Goal: Task Accomplishment & Management: Complete application form

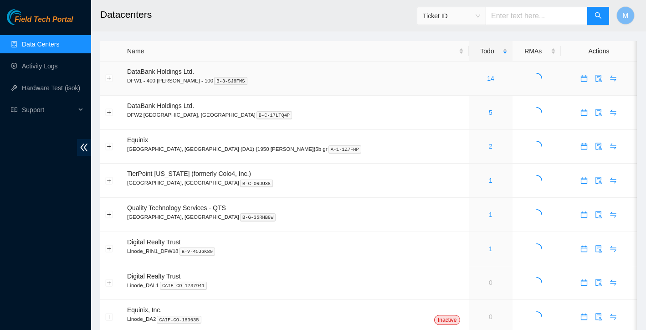
click at [474, 81] on div "14" at bounding box center [490, 78] width 33 height 10
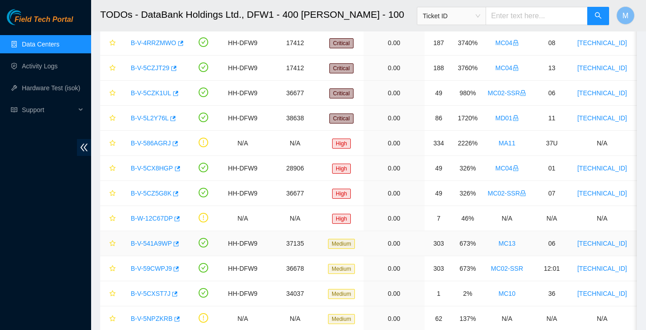
scroll to position [69, 0]
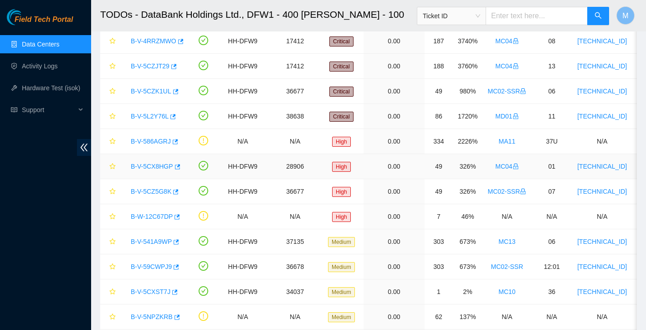
click at [154, 165] on link "B-V-5CX8HGP" at bounding box center [152, 166] width 42 height 7
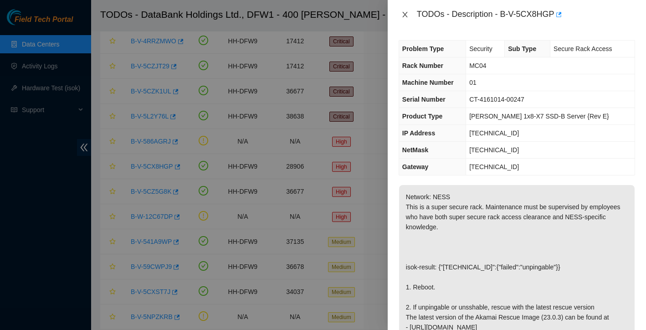
click at [404, 18] on button "Close" at bounding box center [404, 14] width 13 height 9
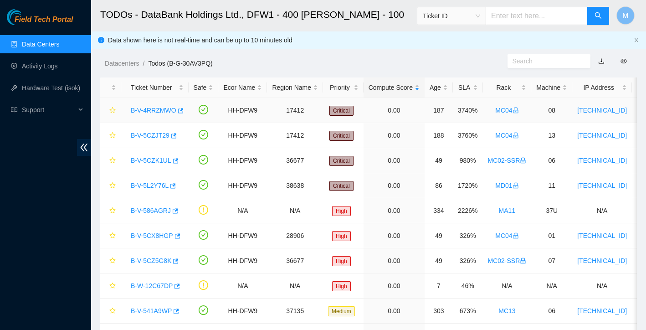
click at [146, 112] on link "B-V-4RRZMWO" at bounding box center [154, 110] width 46 height 7
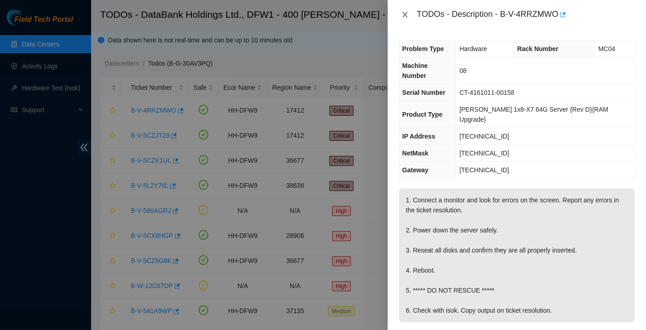
click at [403, 13] on icon "close" at bounding box center [404, 14] width 7 height 7
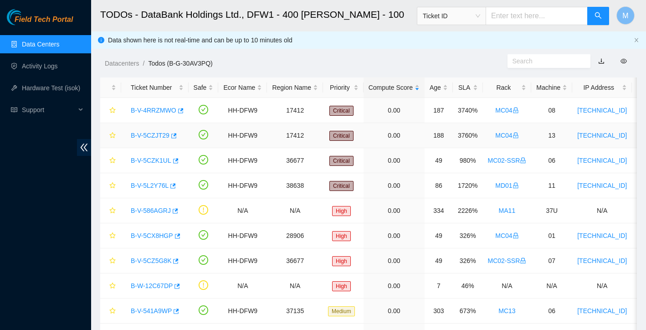
click at [153, 133] on link "B-V-5CZJT29" at bounding box center [150, 135] width 39 height 7
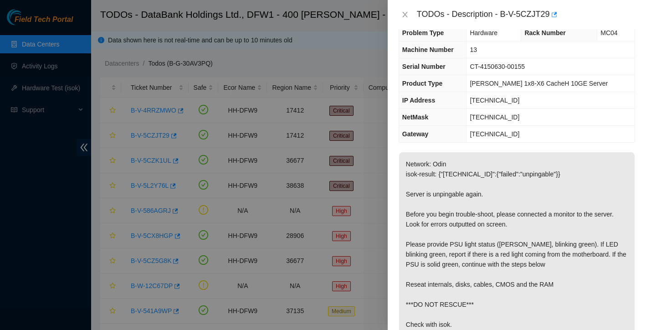
scroll to position [25, 0]
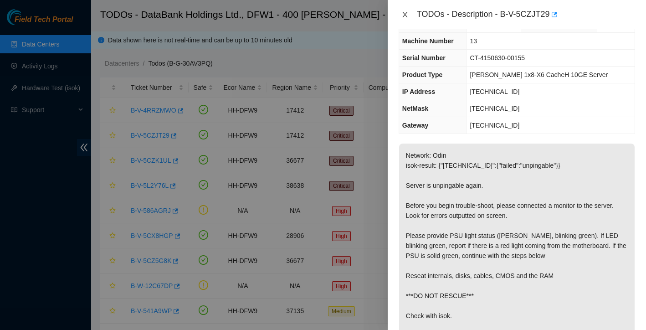
click at [406, 14] on icon "close" at bounding box center [404, 14] width 7 height 7
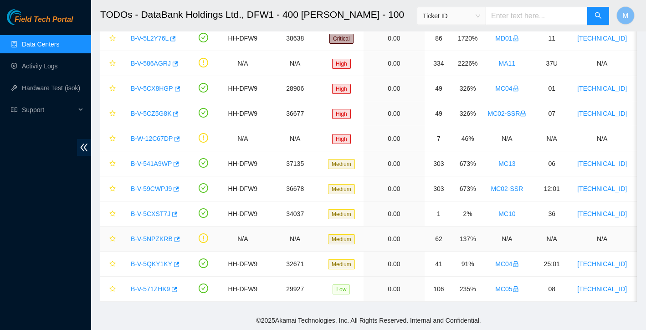
scroll to position [147, 0]
click at [159, 262] on link "B-V-5QKY1KY" at bounding box center [151, 263] width 41 height 7
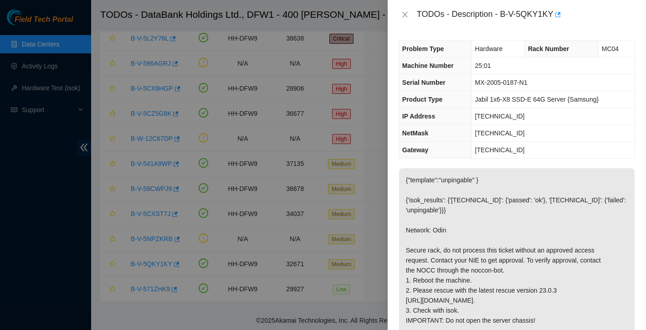
scroll to position [0, 0]
click at [405, 14] on icon "close" at bounding box center [404, 14] width 5 height 5
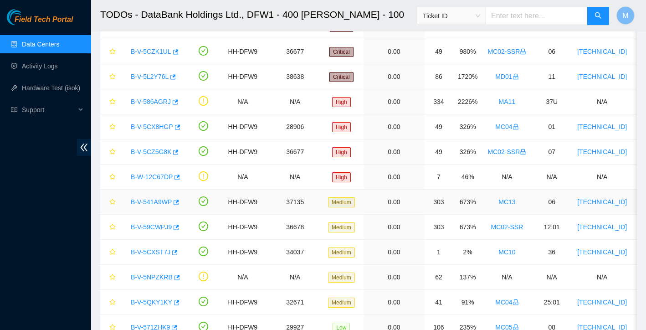
scroll to position [107, 0]
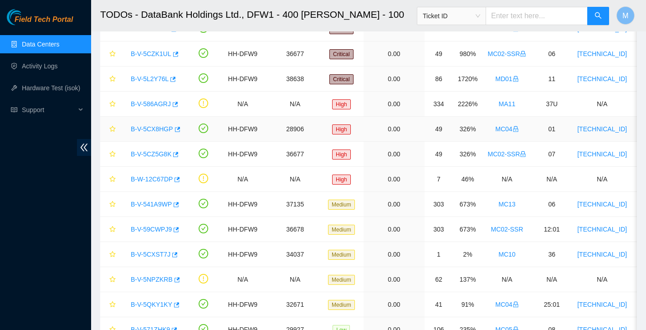
click at [159, 131] on link "B-V-5CX8HGP" at bounding box center [152, 128] width 42 height 7
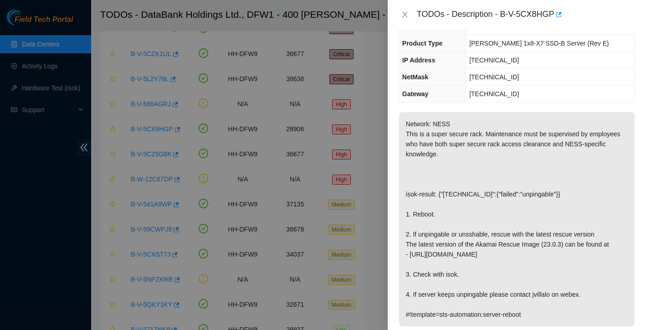
scroll to position [78, 0]
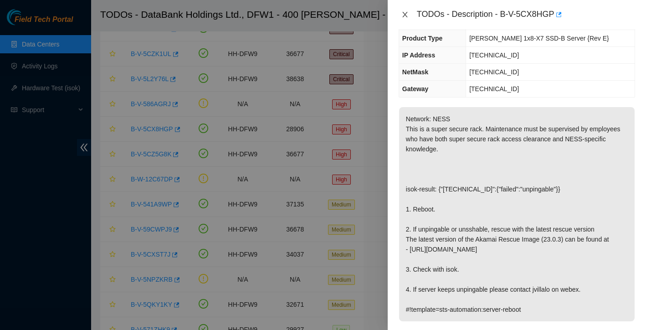
click at [408, 15] on button "Close" at bounding box center [404, 14] width 13 height 9
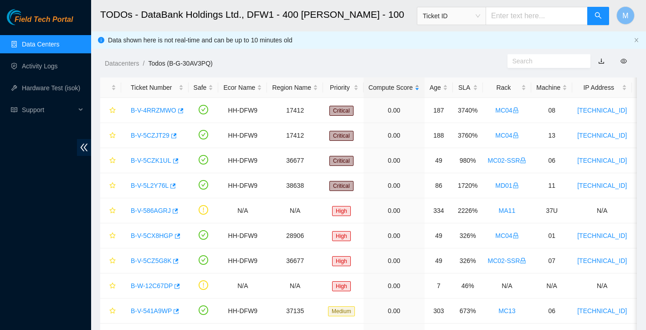
scroll to position [0, 0]
click at [153, 111] on link "B-V-4RRZMWO" at bounding box center [154, 110] width 46 height 7
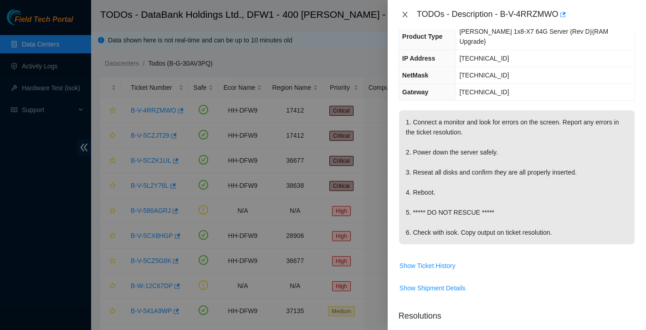
click at [407, 14] on icon "close" at bounding box center [404, 14] width 7 height 7
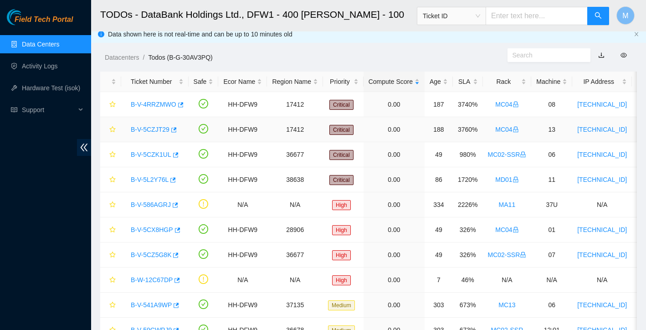
scroll to position [6, 0]
click at [152, 128] on link "B-V-5CZJT29" at bounding box center [150, 128] width 39 height 7
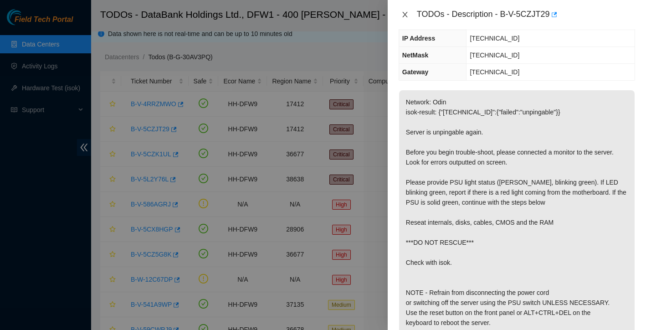
click at [405, 16] on icon "close" at bounding box center [404, 14] width 7 height 7
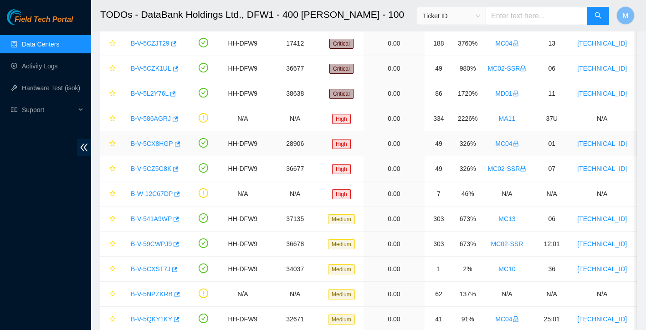
scroll to position [147, 0]
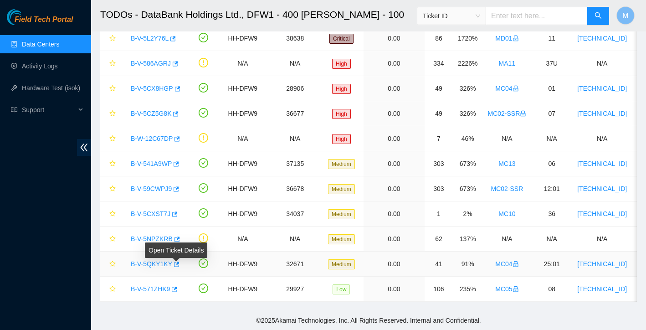
click at [163, 263] on link "B-V-5QKY1KY" at bounding box center [151, 263] width 41 height 7
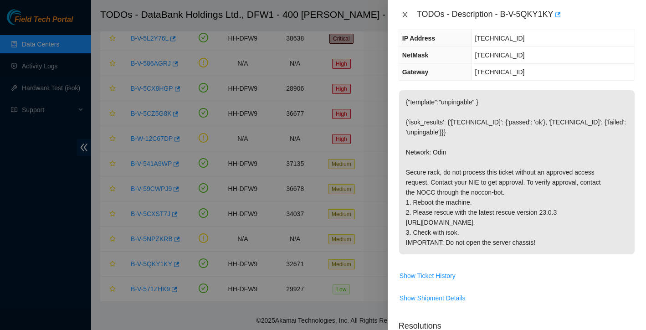
click at [403, 17] on icon "close" at bounding box center [404, 14] width 7 height 7
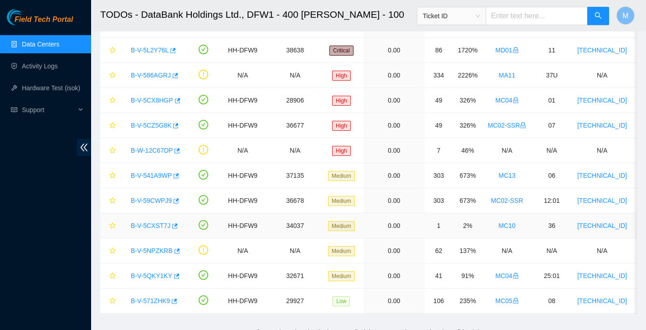
scroll to position [135, 0]
click at [167, 99] on link "B-V-5CX8HGP" at bounding box center [152, 100] width 42 height 7
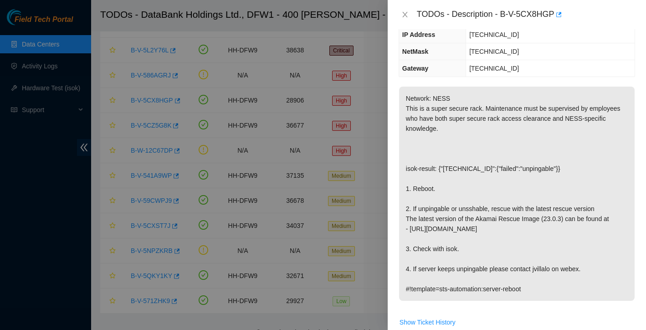
scroll to position [99, 0]
click at [405, 13] on icon "close" at bounding box center [404, 14] width 7 height 7
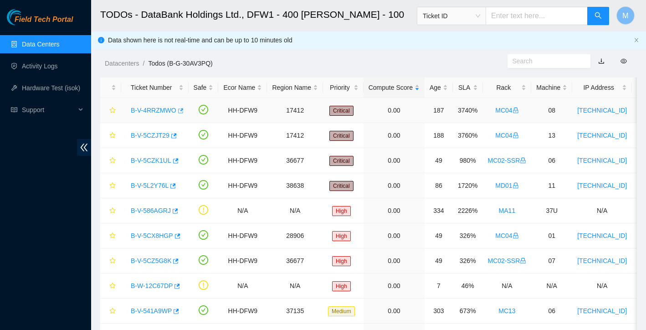
scroll to position [0, 0]
click at [170, 109] on link "B-V-4RRZMWO" at bounding box center [154, 110] width 46 height 7
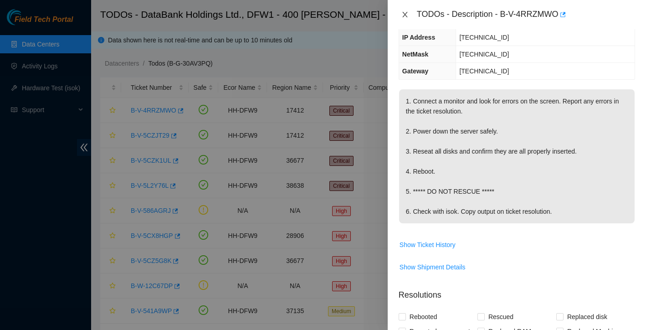
click at [405, 11] on icon "close" at bounding box center [404, 14] width 7 height 7
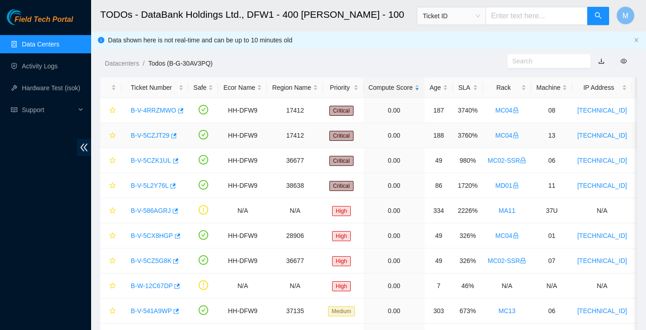
click at [158, 134] on link "B-V-5CZJT29" at bounding box center [150, 135] width 39 height 7
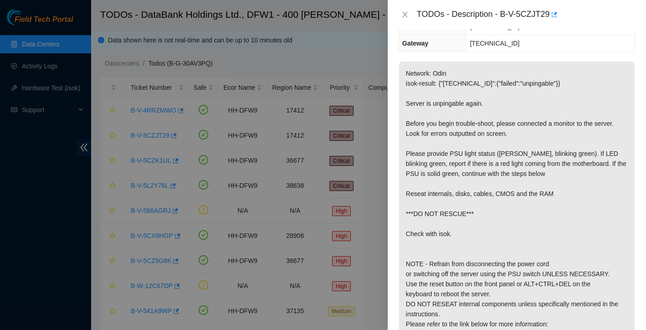
scroll to position [111, 0]
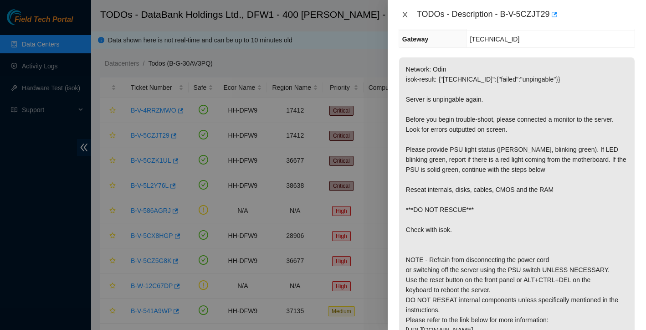
click at [404, 17] on icon "close" at bounding box center [404, 14] width 7 height 7
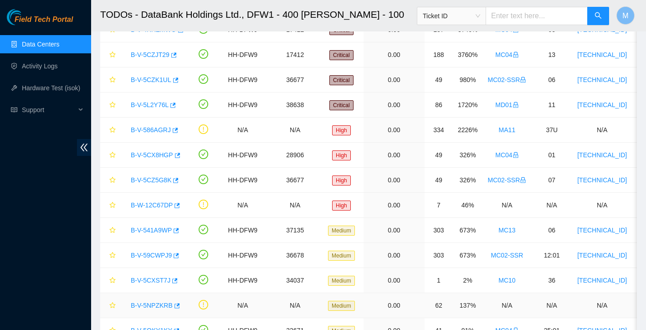
scroll to position [70, 0]
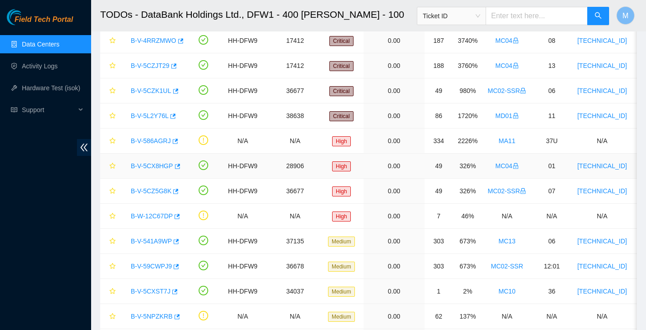
click at [153, 167] on link "B-V-5CX8HGP" at bounding box center [152, 165] width 42 height 7
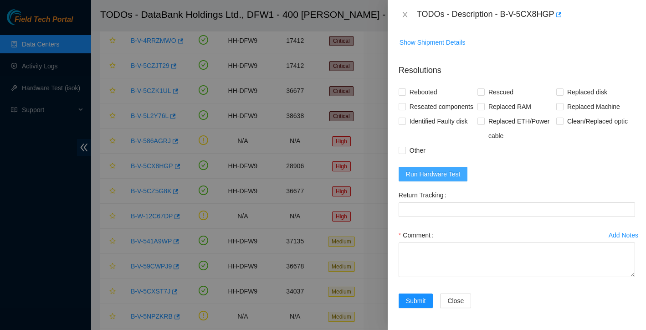
scroll to position [415, 0]
click at [460, 172] on span "Run Hardware Test" at bounding box center [433, 174] width 55 height 10
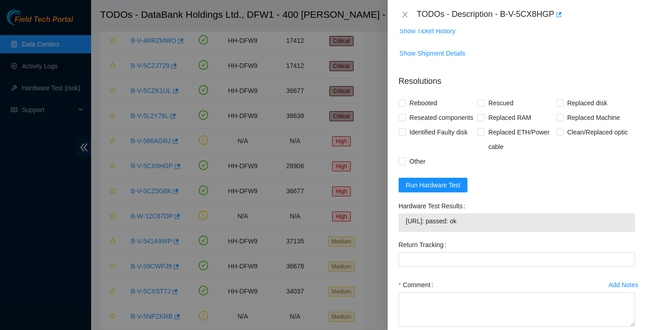
scroll to position [367, 0]
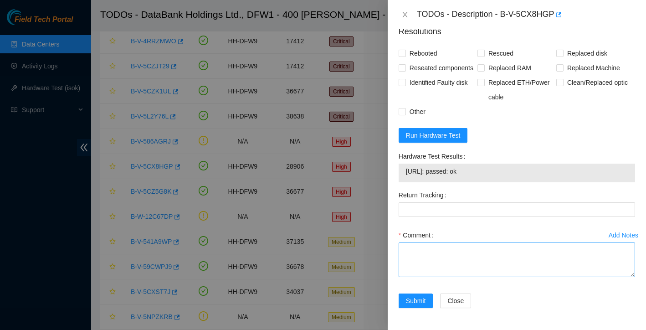
scroll to position [454, 0]
click at [433, 253] on textarea "Comment" at bounding box center [516, 259] width 236 height 35
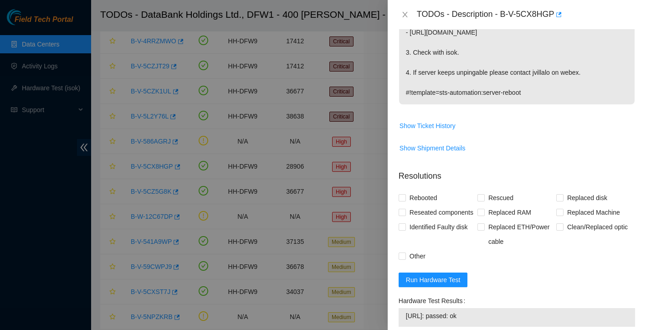
scroll to position [281, 0]
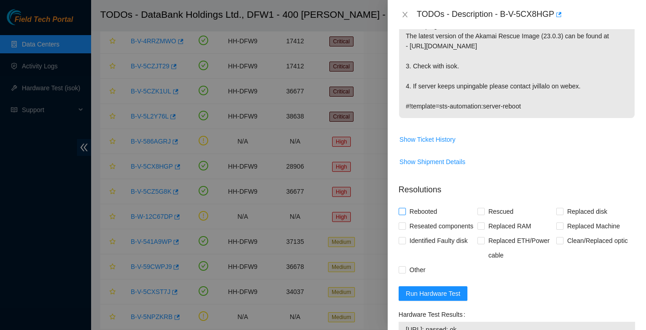
type textarea "rebooted rescued reconfigured isok: Passing"
click at [405, 210] on span at bounding box center [401, 211] width 7 height 7
click at [405, 210] on input "Rebooted" at bounding box center [401, 211] width 6 height 6
checkbox input "true"
click at [486, 210] on span "Rescued" at bounding box center [501, 211] width 32 height 15
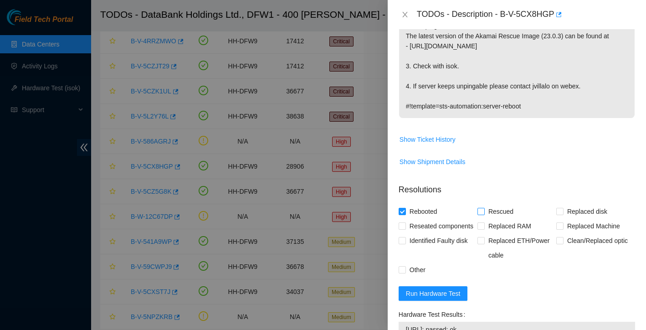
click at [484, 210] on input "Rescued" at bounding box center [480, 211] width 6 height 6
checkbox input "true"
click at [402, 272] on input "Other" at bounding box center [401, 269] width 6 height 6
checkbox input "true"
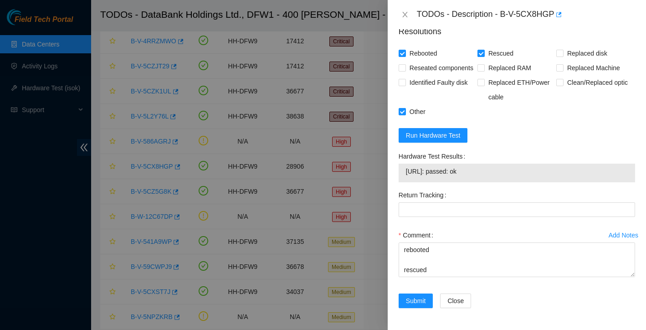
scroll to position [454, 0]
click at [416, 302] on span "Submit" at bounding box center [416, 301] width 20 height 10
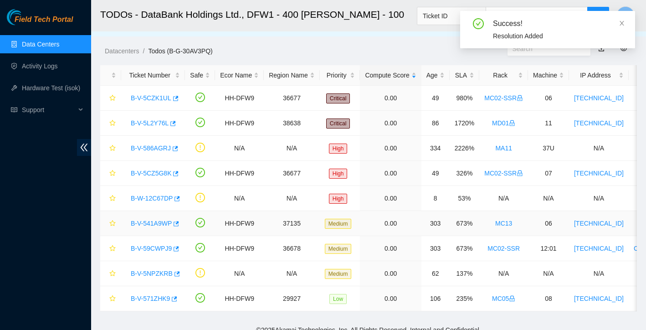
scroll to position [11, 0]
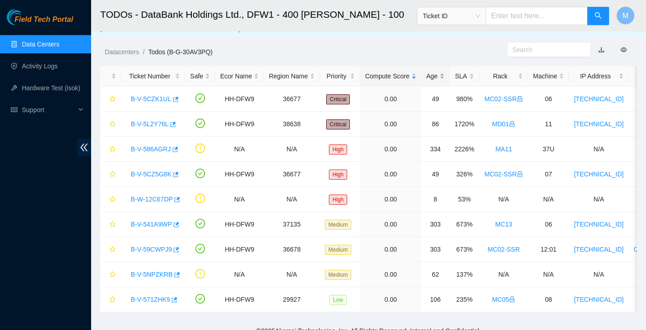
click at [442, 78] on div "Age" at bounding box center [435, 76] width 18 height 10
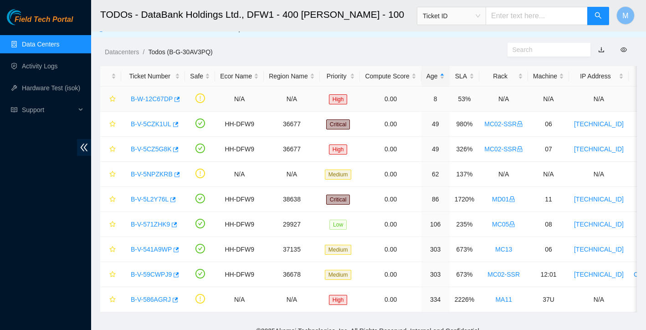
click at [160, 99] on link "B-W-12C67DP" at bounding box center [152, 98] width 42 height 7
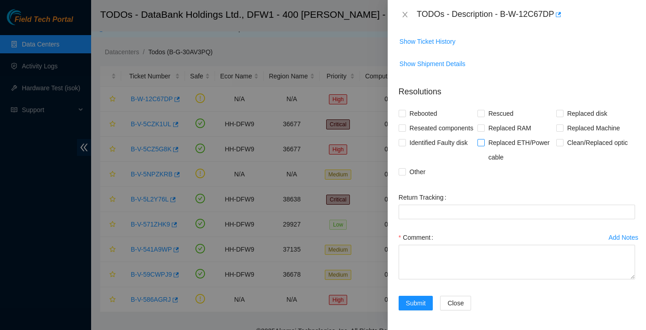
scroll to position [97, 0]
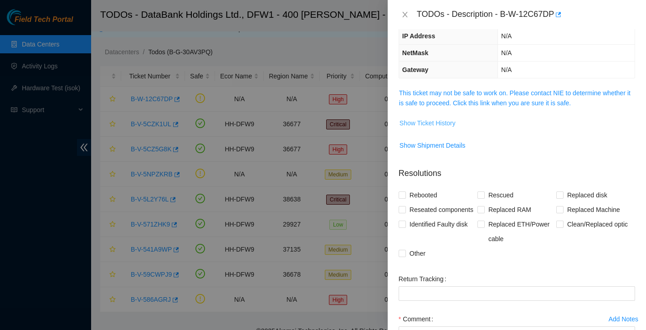
click at [451, 123] on span "Show Ticket History" at bounding box center [427, 123] width 56 height 10
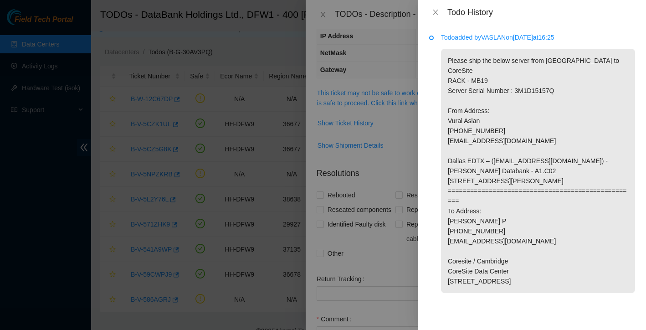
scroll to position [3, 0]
click at [436, 14] on icon "close" at bounding box center [435, 12] width 5 height 5
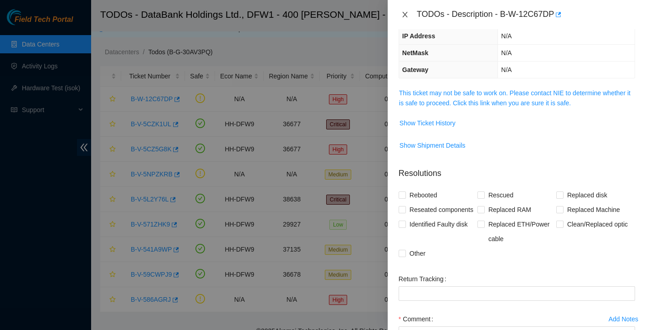
click at [407, 14] on icon "close" at bounding box center [404, 14] width 7 height 7
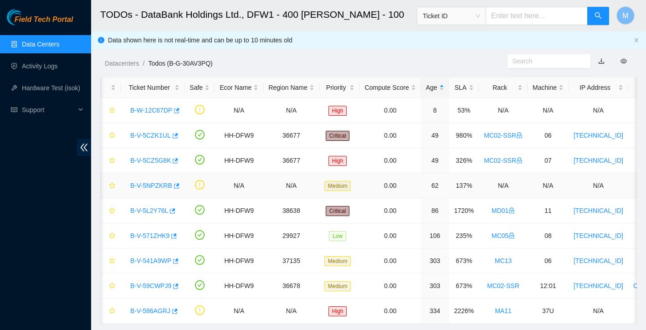
scroll to position [0, 0]
click at [34, 62] on link "Activity Logs" at bounding box center [40, 65] width 36 height 7
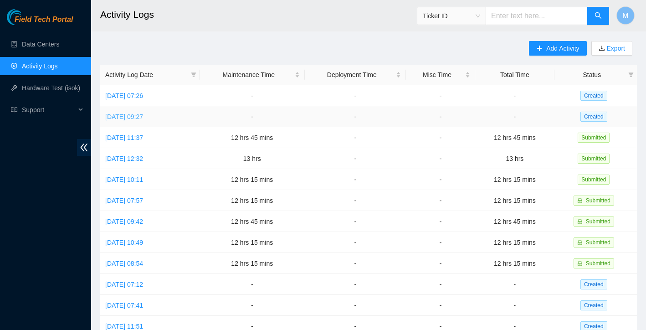
click at [142, 116] on link "Wed, 13 Aug 2025 09:27" at bounding box center [124, 116] width 38 height 7
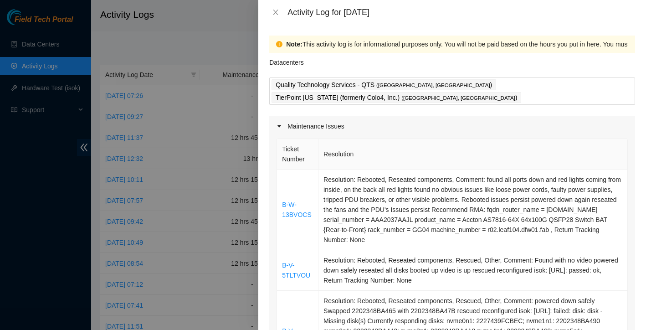
scroll to position [75, 0]
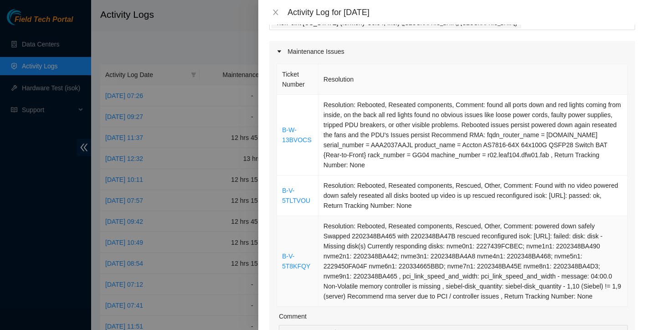
drag, startPoint x: 288, startPoint y: 88, endPoint x: 457, endPoint y: 296, distance: 267.7
click at [457, 296] on tbody "B-W-13BVOCS Resolution: Rebooted, Reseated components, Comment: found all ports…" at bounding box center [452, 201] width 351 height 212
copy tbody "B-W-13BVOCS Resolution: Rebooted, Reseated components, Comment: found all ports…"
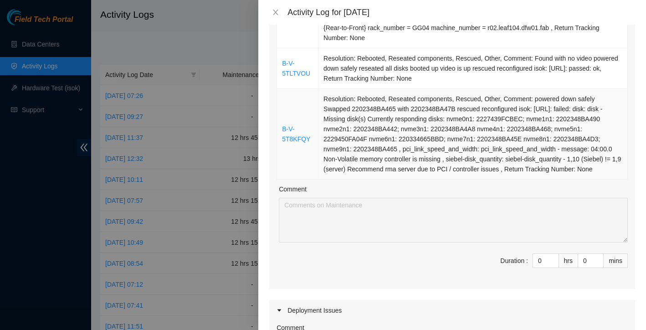
scroll to position [218, 0]
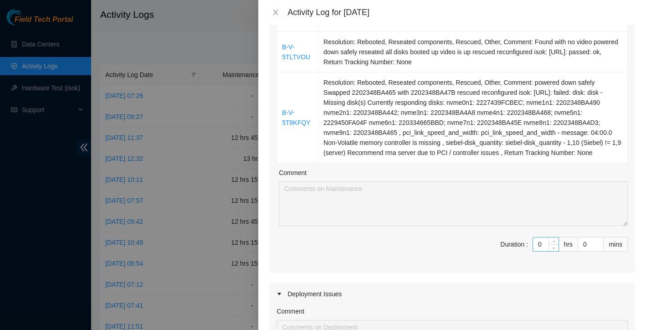
click at [545, 241] on input "0" at bounding box center [546, 244] width 26 height 14
type input "1"
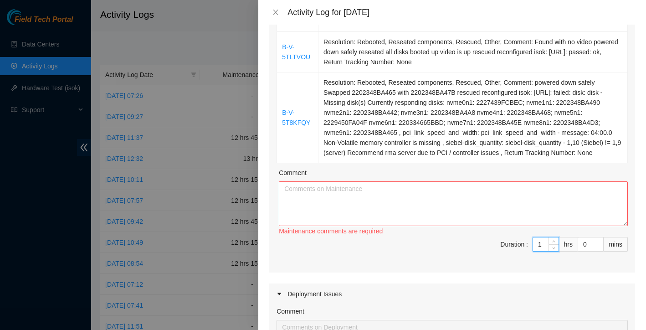
type input "11"
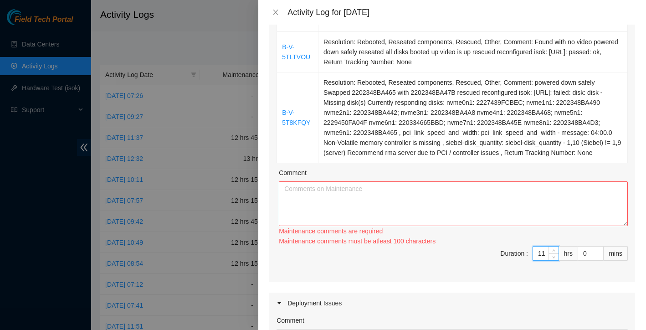
type input "11"
click at [466, 253] on span "Duration : 11 hrs 0 mins" at bounding box center [451, 259] width 351 height 26
click at [389, 181] on textarea "Comment" at bounding box center [453, 203] width 349 height 45
paste textarea "B-W-13BVOCS Resolution: Rebooted, Reseated components, Comment: found all ports…"
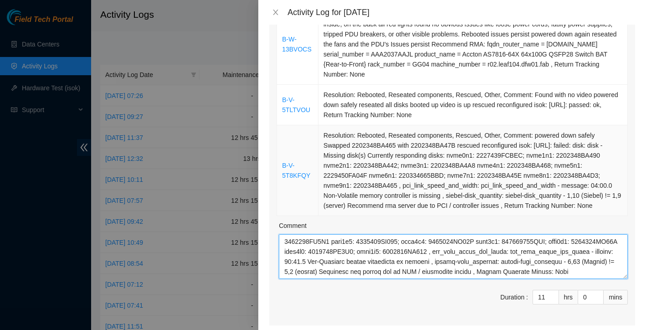
scroll to position [212, 0]
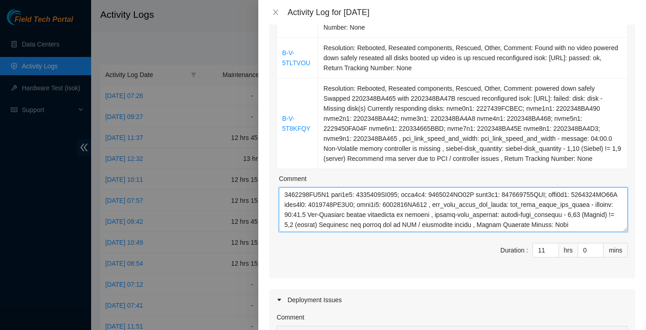
paste textarea "Worked alongside Yzaak to improve overall organization, cleanliness, and operat…"
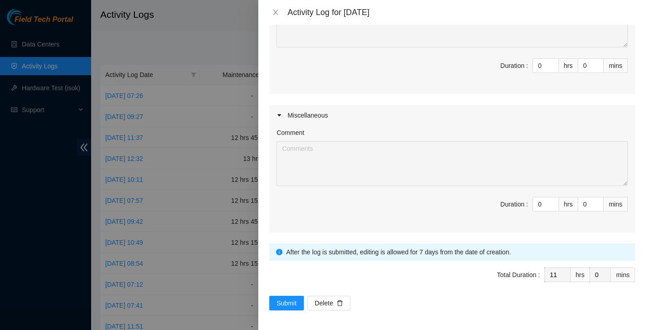
scroll to position [535, 0]
type textarea "B-W-13BVOCS Resolution: Rebooted, Reseated components, Comment: found all ports…"
click at [291, 301] on span "Submit" at bounding box center [286, 303] width 20 height 10
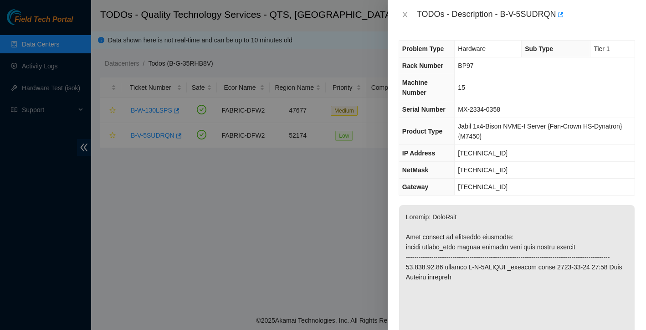
scroll to position [394, 0]
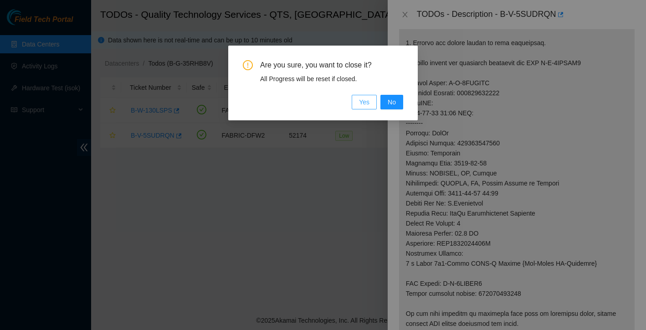
click at [360, 100] on span "Yes" at bounding box center [364, 102] width 10 height 10
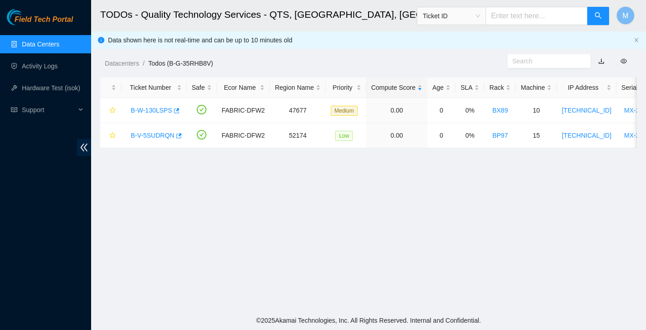
scroll to position [179, 0]
click at [31, 48] on link "Data Centers" at bounding box center [40, 44] width 37 height 7
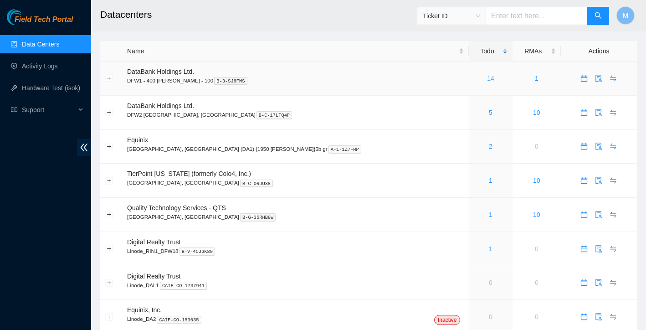
click at [487, 77] on link "14" at bounding box center [490, 78] width 7 height 7
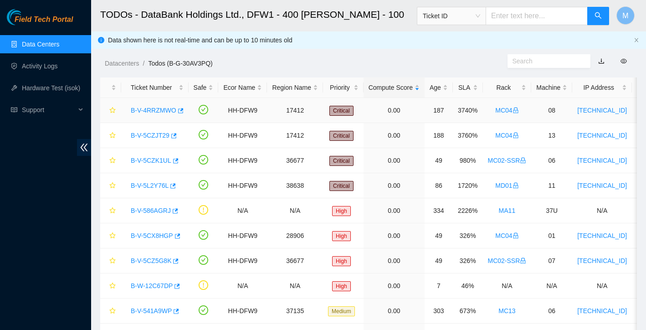
click at [161, 110] on link "B-V-4RRZMWO" at bounding box center [154, 110] width 46 height 7
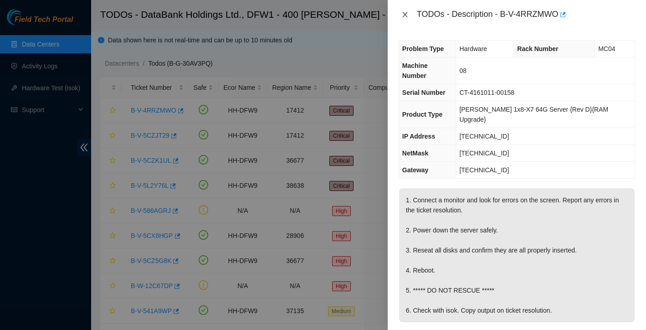
click at [405, 15] on icon "close" at bounding box center [404, 14] width 5 height 5
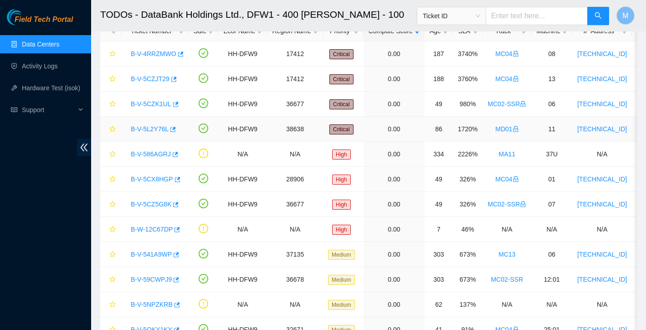
scroll to position [41, 0]
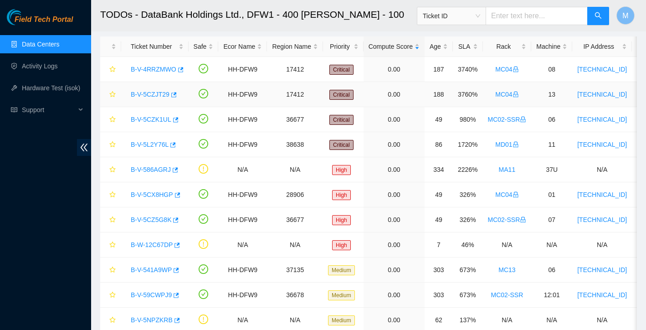
click at [155, 92] on link "B-V-5CZJT29" at bounding box center [150, 94] width 39 height 7
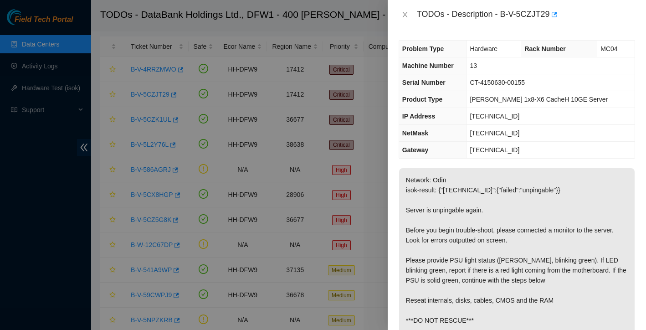
scroll to position [0, 0]
click at [403, 16] on icon "close" at bounding box center [404, 14] width 5 height 5
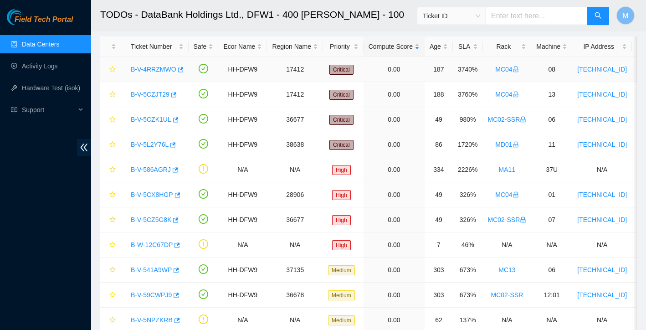
click at [157, 70] on link "B-V-4RRZMWO" at bounding box center [154, 69] width 46 height 7
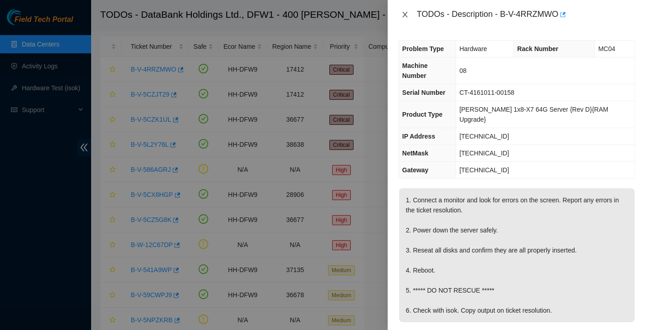
click at [404, 14] on icon "close" at bounding box center [404, 14] width 5 height 5
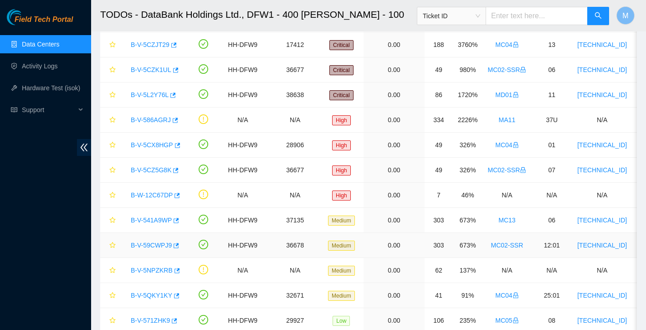
scroll to position [85, 0]
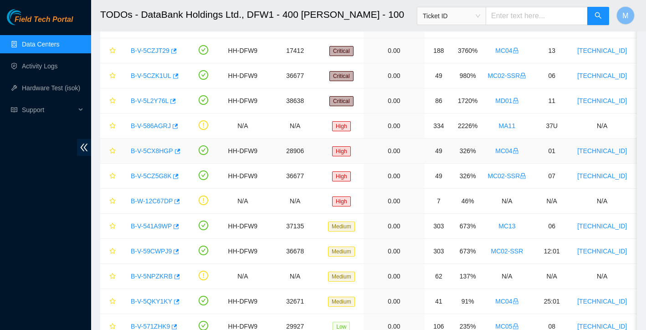
click at [154, 152] on link "B-V-5CX8HGP" at bounding box center [152, 150] width 42 height 7
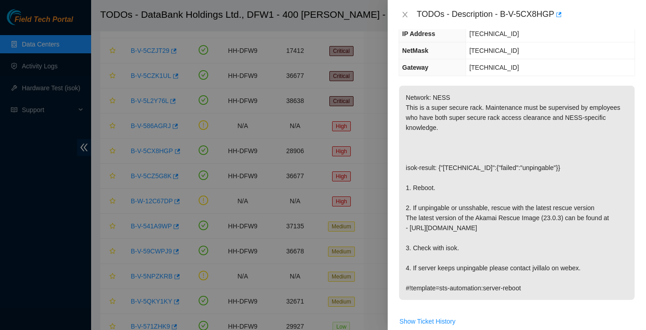
scroll to position [102, 0]
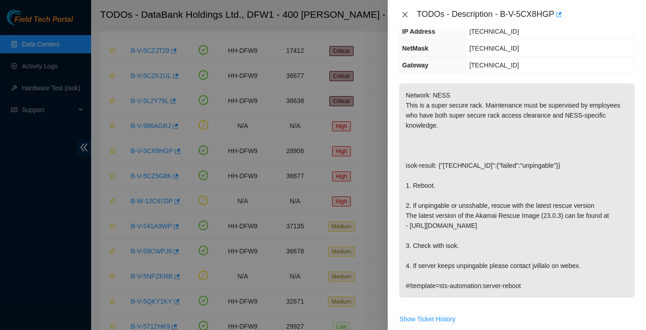
click at [405, 14] on icon "close" at bounding box center [404, 14] width 7 height 7
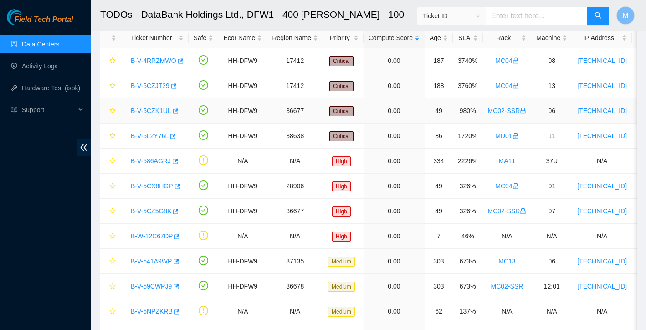
scroll to position [31, 0]
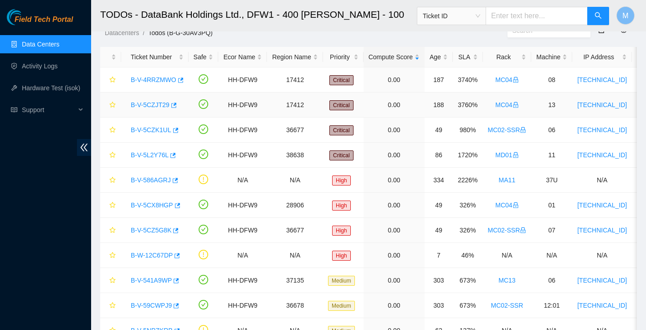
click at [160, 106] on link "B-V-5CZJT29" at bounding box center [150, 104] width 39 height 7
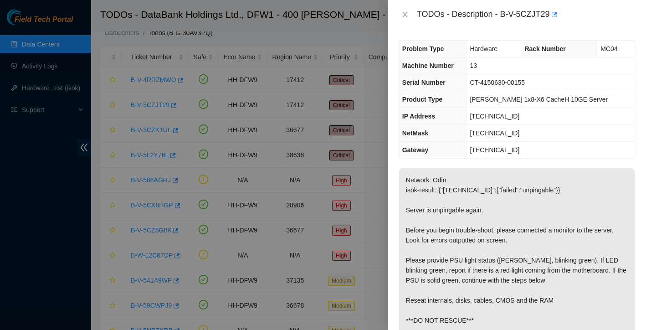
scroll to position [0, 0]
click at [405, 13] on icon "close" at bounding box center [404, 14] width 5 height 5
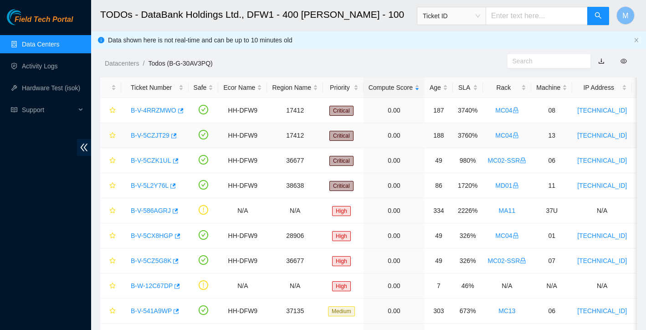
click at [156, 134] on link "B-V-5CZJT29" at bounding box center [150, 135] width 39 height 7
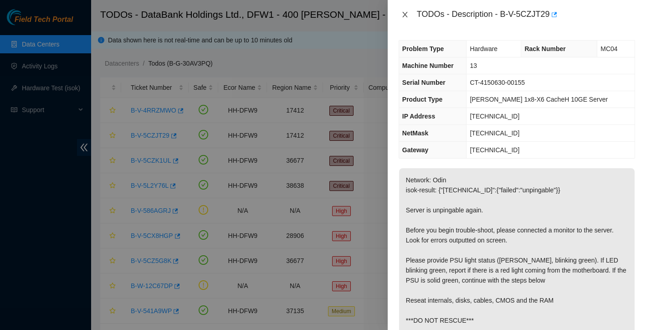
click at [404, 15] on icon "close" at bounding box center [404, 14] width 5 height 5
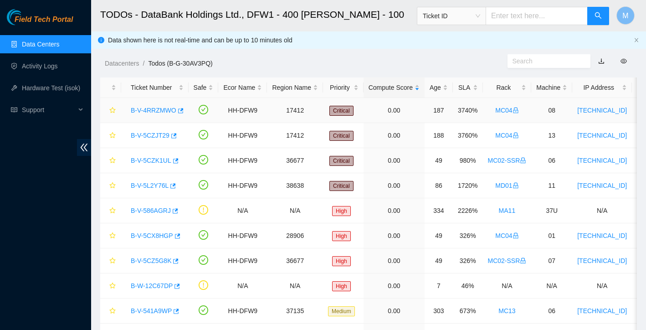
click at [148, 108] on link "B-V-4RRZMWO" at bounding box center [154, 110] width 46 height 7
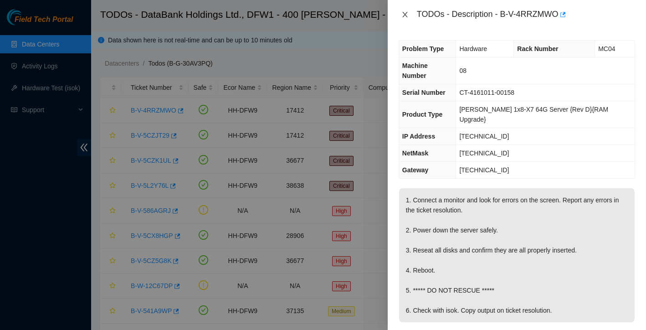
click at [406, 15] on icon "close" at bounding box center [404, 14] width 5 height 5
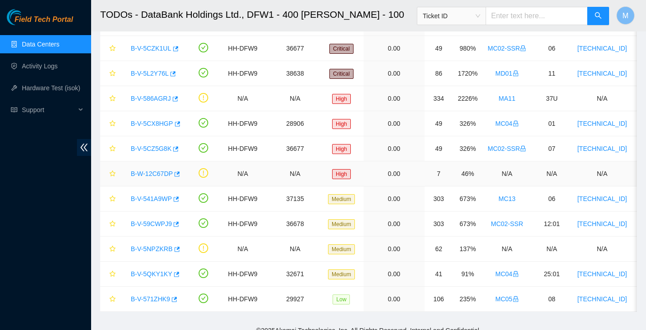
scroll to position [111, 0]
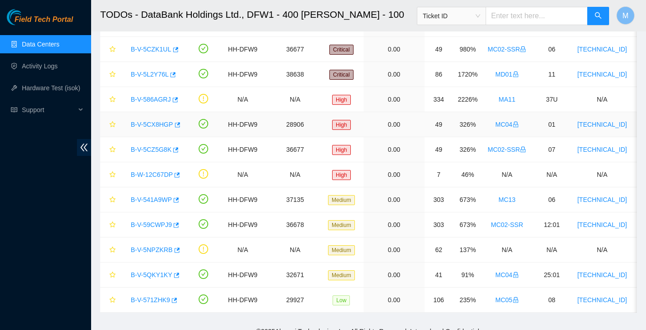
click at [158, 124] on link "B-V-5CX8HGP" at bounding box center [152, 124] width 42 height 7
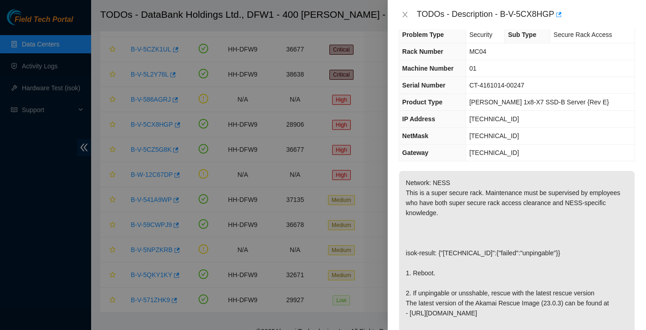
scroll to position [22, 0]
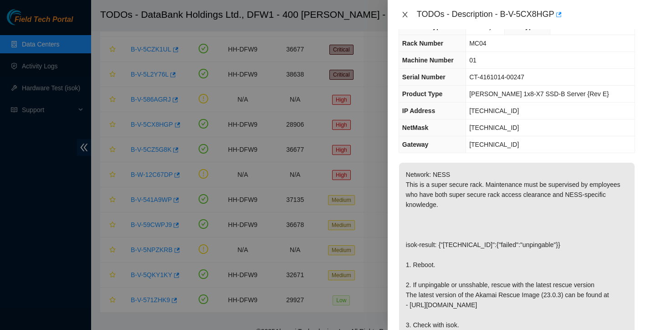
click at [406, 11] on icon "close" at bounding box center [404, 14] width 7 height 7
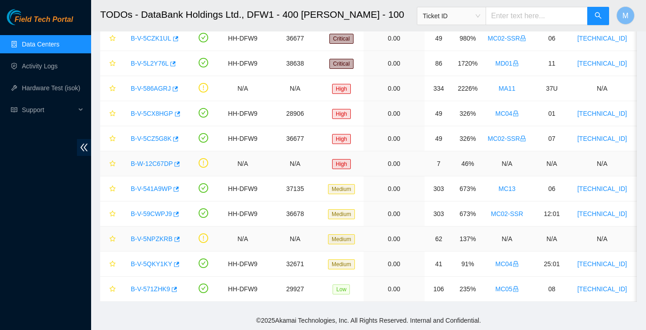
scroll to position [122, 0]
click at [149, 265] on link "B-V-5QKY1KY" at bounding box center [151, 263] width 41 height 7
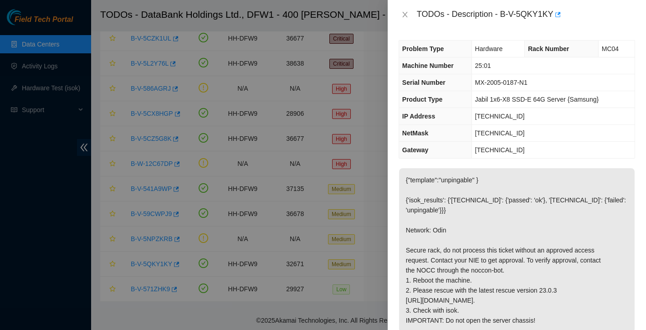
scroll to position [0, 0]
click at [405, 17] on icon "close" at bounding box center [404, 14] width 7 height 7
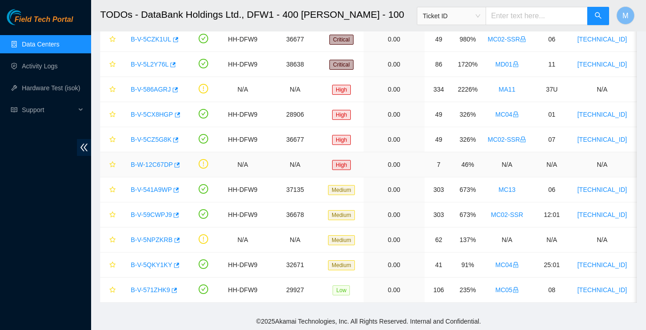
scroll to position [117, 0]
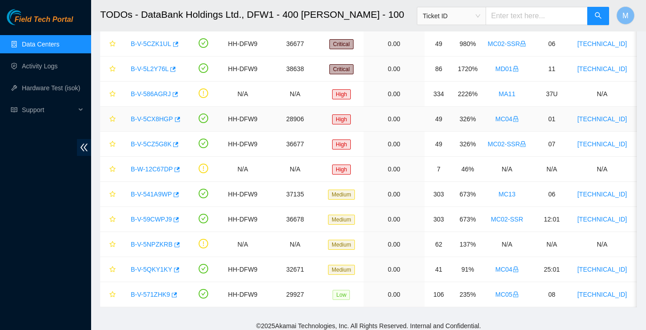
click at [158, 117] on link "B-V-5CX8HGP" at bounding box center [152, 118] width 42 height 7
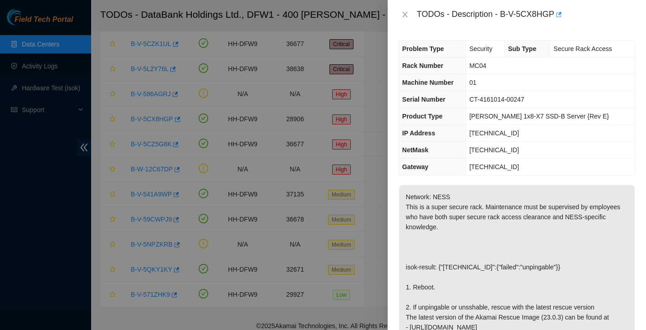
scroll to position [0, 0]
click at [406, 15] on icon "close" at bounding box center [404, 14] width 7 height 7
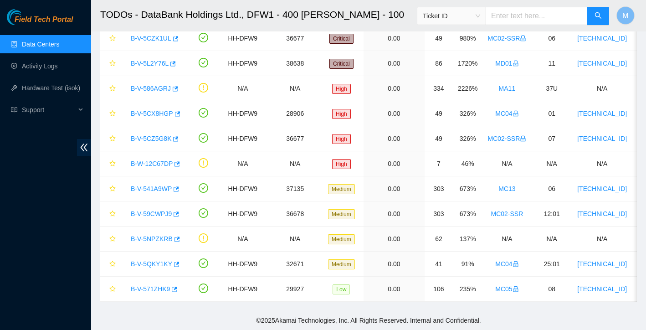
scroll to position [122, 0]
click at [154, 262] on link "B-V-5QKY1KY" at bounding box center [151, 263] width 41 height 7
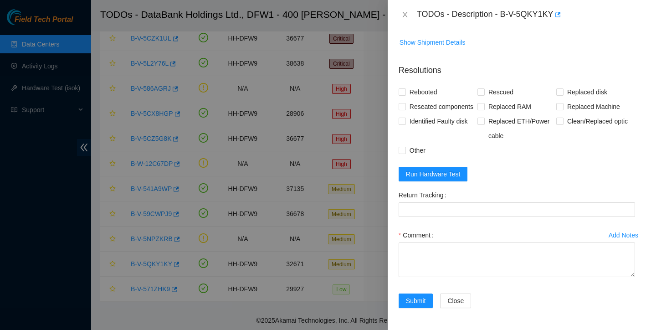
scroll to position [359, 0]
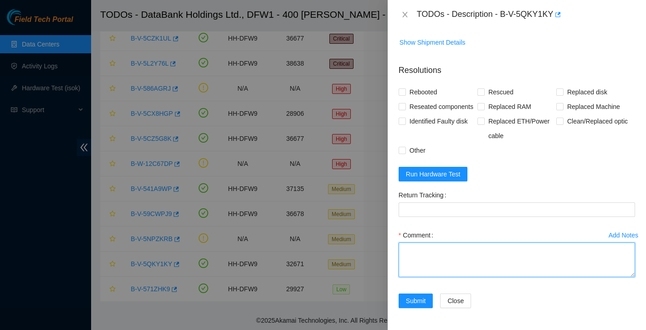
click at [458, 260] on textarea "Comment" at bounding box center [516, 259] width 236 height 35
click at [472, 253] on textarea "found with no video rebooted rescue failed recommend rma as this is a secure ch…" at bounding box center [516, 259] width 236 height 35
click at [444, 271] on textarea "found with no video powered down node 1 using button on front of machine reboot…" at bounding box center [516, 259] width 236 height 35
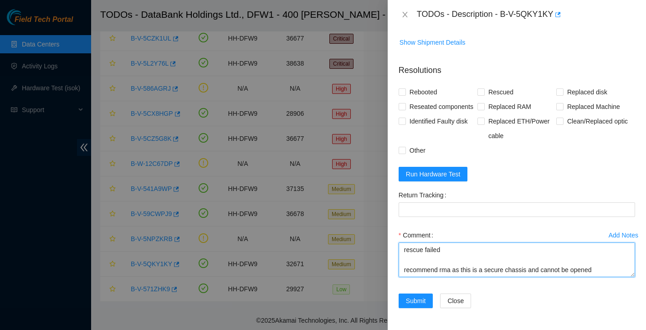
scroll to position [80, 0]
click at [605, 271] on textarea "found with no video powered down node 1 using button on front of machine booted…" at bounding box center [516, 259] width 236 height 35
type textarea "found with no video powered down node 1 using button on front of machine booted…"
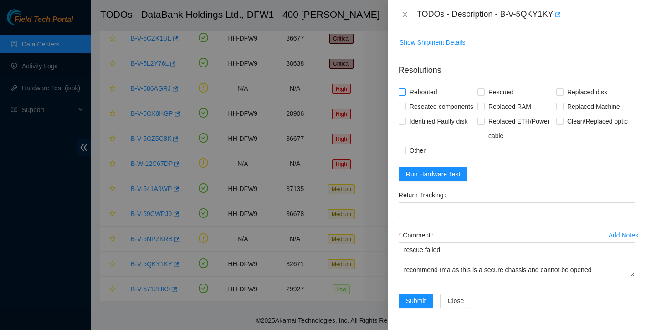
click at [402, 88] on input "Rebooted" at bounding box center [401, 91] width 6 height 6
checkbox input "true"
click at [401, 151] on input "Other" at bounding box center [401, 150] width 6 height 6
checkbox input "true"
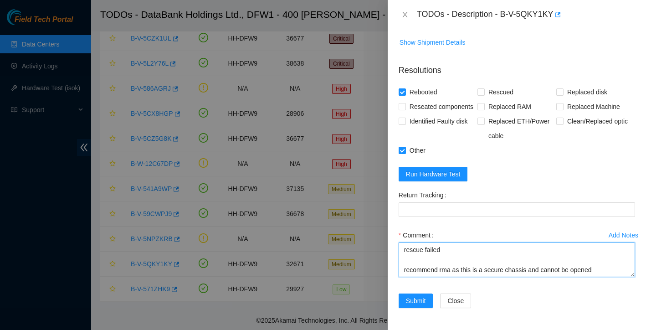
drag, startPoint x: 454, startPoint y: 270, endPoint x: 464, endPoint y: 275, distance: 10.8
click at [464, 275] on textarea "found with no video powered down node 1 using button on front of machine booted…" at bounding box center [516, 259] width 236 height 35
click at [441, 270] on textarea "found with no video powered down node 1 using button on front of machine booted…" at bounding box center [516, 259] width 236 height 35
drag, startPoint x: 441, startPoint y: 270, endPoint x: 602, endPoint y: 274, distance: 160.8
click at [602, 274] on textarea "found with no video powered down node 1 using button on front of machine booted…" at bounding box center [516, 259] width 236 height 35
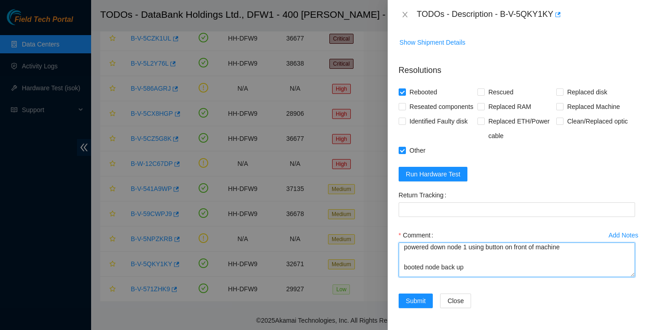
scroll to position [22, 0]
click at [585, 274] on textarea "found with no video powered down node 1 using button on front of machine booted…" at bounding box center [516, 259] width 236 height 35
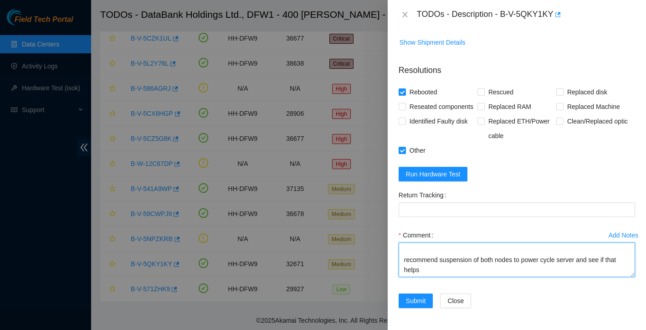
scroll to position [366, 0]
type textarea "found with no video powered down node 1 using button on front of machine/ resea…"
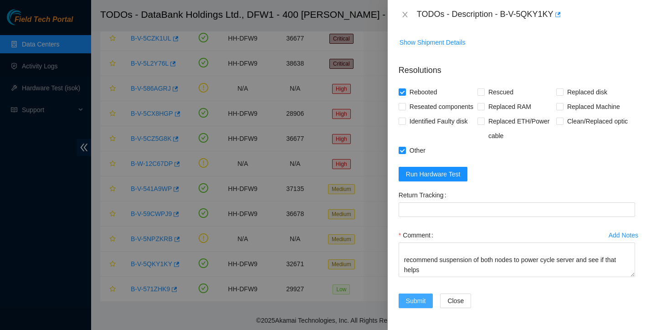
click at [421, 304] on span "Submit" at bounding box center [416, 301] width 20 height 10
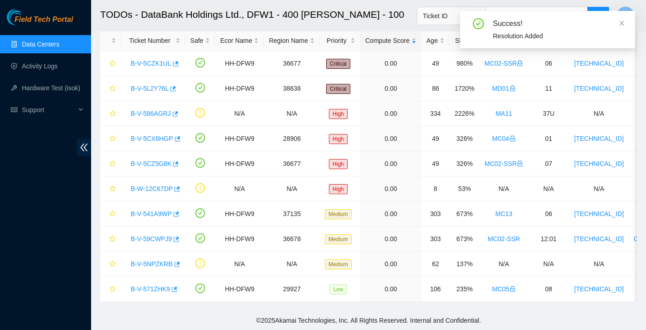
scroll to position [47, 0]
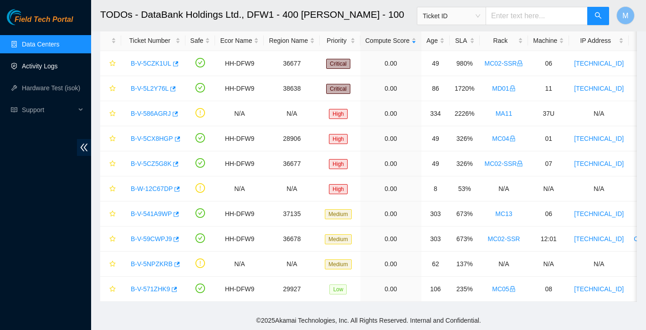
click at [46, 66] on link "Activity Logs" at bounding box center [40, 65] width 36 height 7
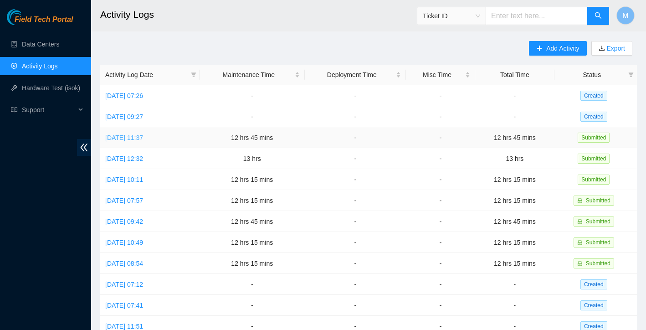
click at [143, 137] on link "Tue, 12 Aug 2025 11:37" at bounding box center [124, 137] width 38 height 7
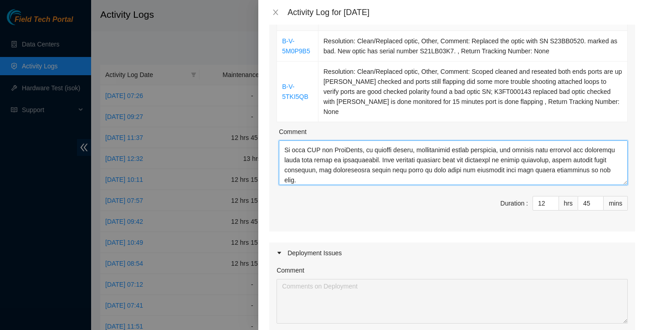
scroll to position [291, 0]
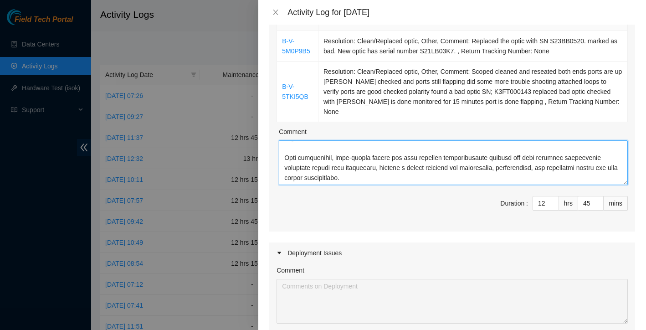
drag, startPoint x: 285, startPoint y: 137, endPoint x: 359, endPoint y: 198, distance: 95.8
click at [359, 198] on div "Ticket Number Resolution B-V-5M0P9B5 Resolution: Clean/Replaced optic, Other, C…" at bounding box center [452, 114] width 366 height 233
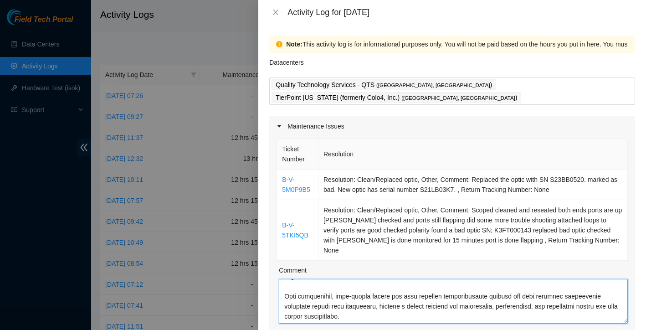
scroll to position [0, 0]
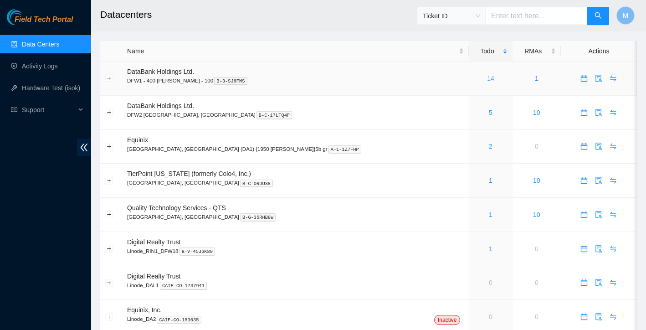
click at [487, 77] on link "14" at bounding box center [490, 78] width 7 height 7
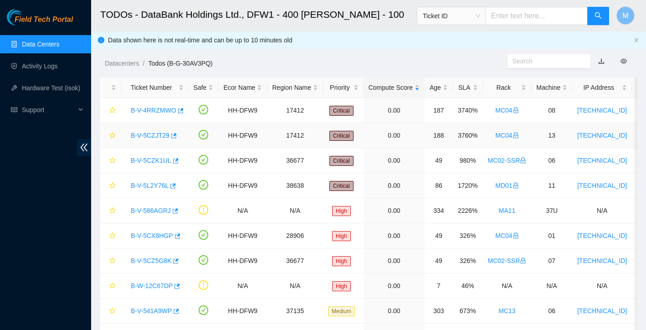
scroll to position [16, 0]
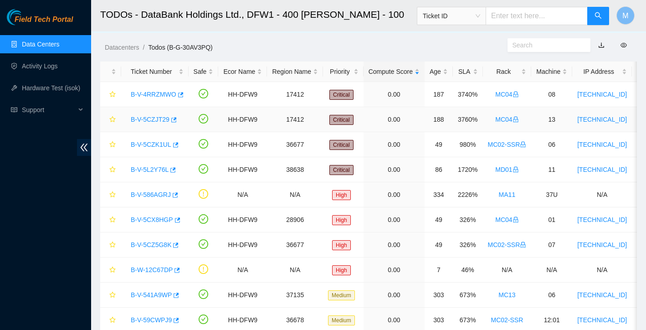
click at [154, 121] on link "B-V-5CZJT29" at bounding box center [150, 119] width 39 height 7
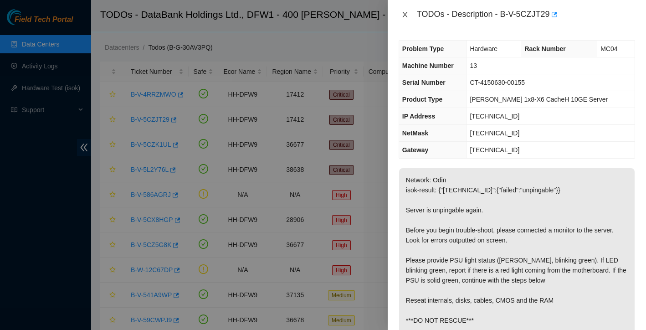
click at [406, 14] on icon "close" at bounding box center [404, 14] width 7 height 7
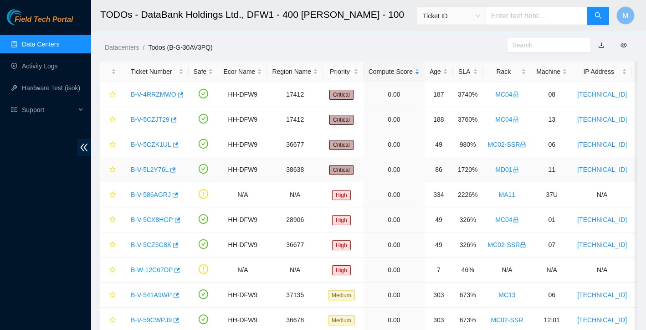
scroll to position [20, 0]
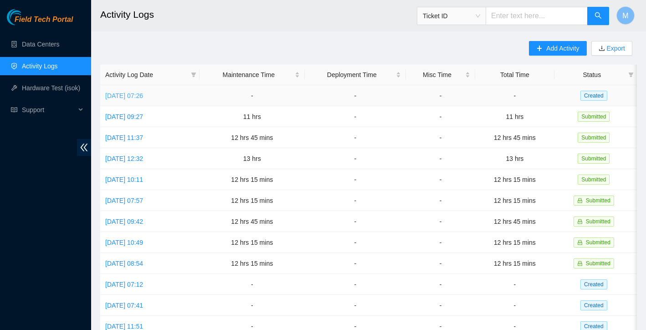
click at [143, 94] on link "[DATE] 07:26" at bounding box center [124, 95] width 38 height 7
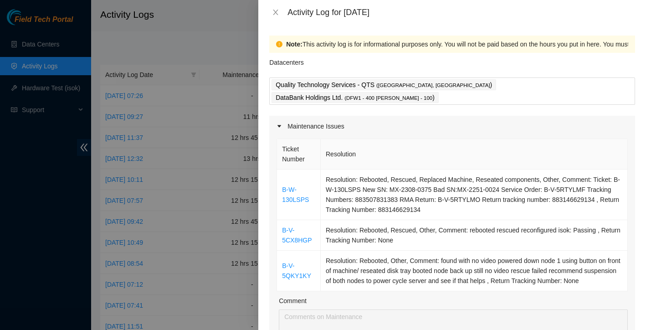
scroll to position [20, 0]
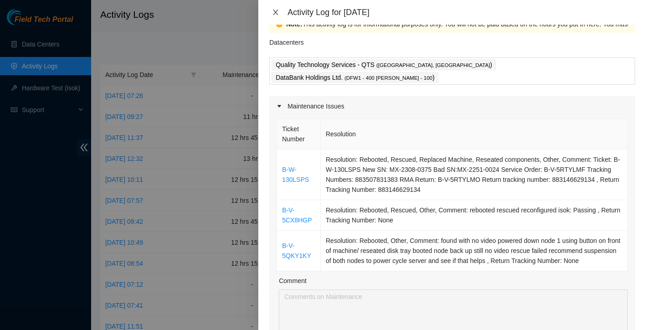
click at [276, 10] on icon "close" at bounding box center [275, 12] width 7 height 7
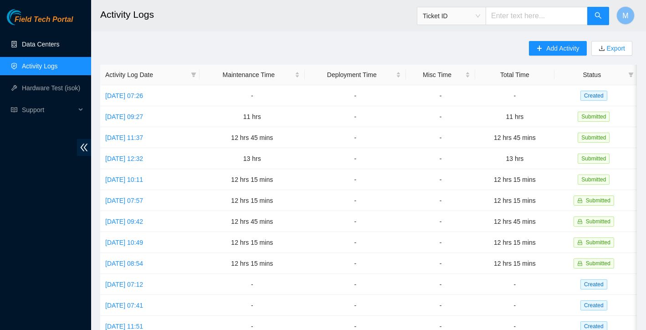
click at [39, 43] on link "Data Centers" at bounding box center [40, 44] width 37 height 7
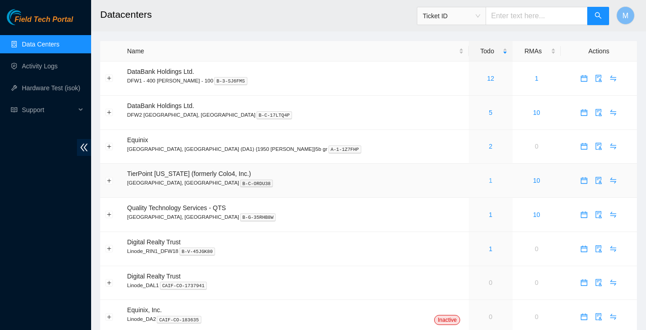
click at [489, 180] on link "1" at bounding box center [491, 180] width 4 height 7
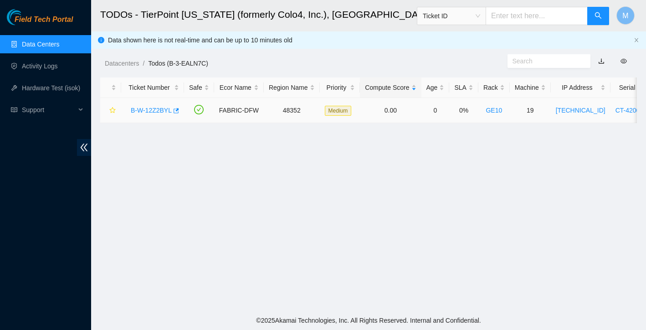
click at [158, 112] on link "B-W-12Z2BYL" at bounding box center [151, 110] width 41 height 7
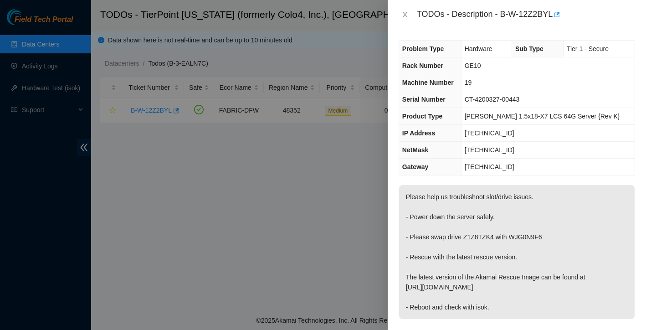
scroll to position [11, 0]
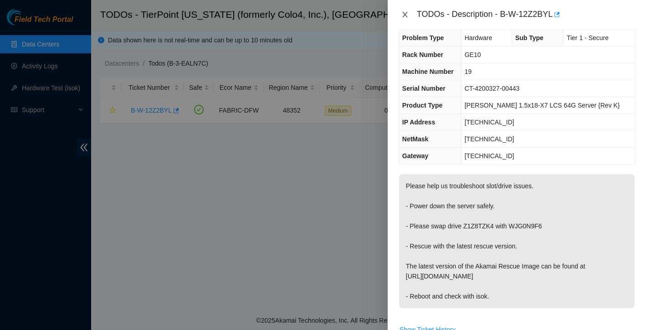
click at [405, 13] on icon "close" at bounding box center [404, 14] width 7 height 7
